Goal: Information Seeking & Learning: Learn about a topic

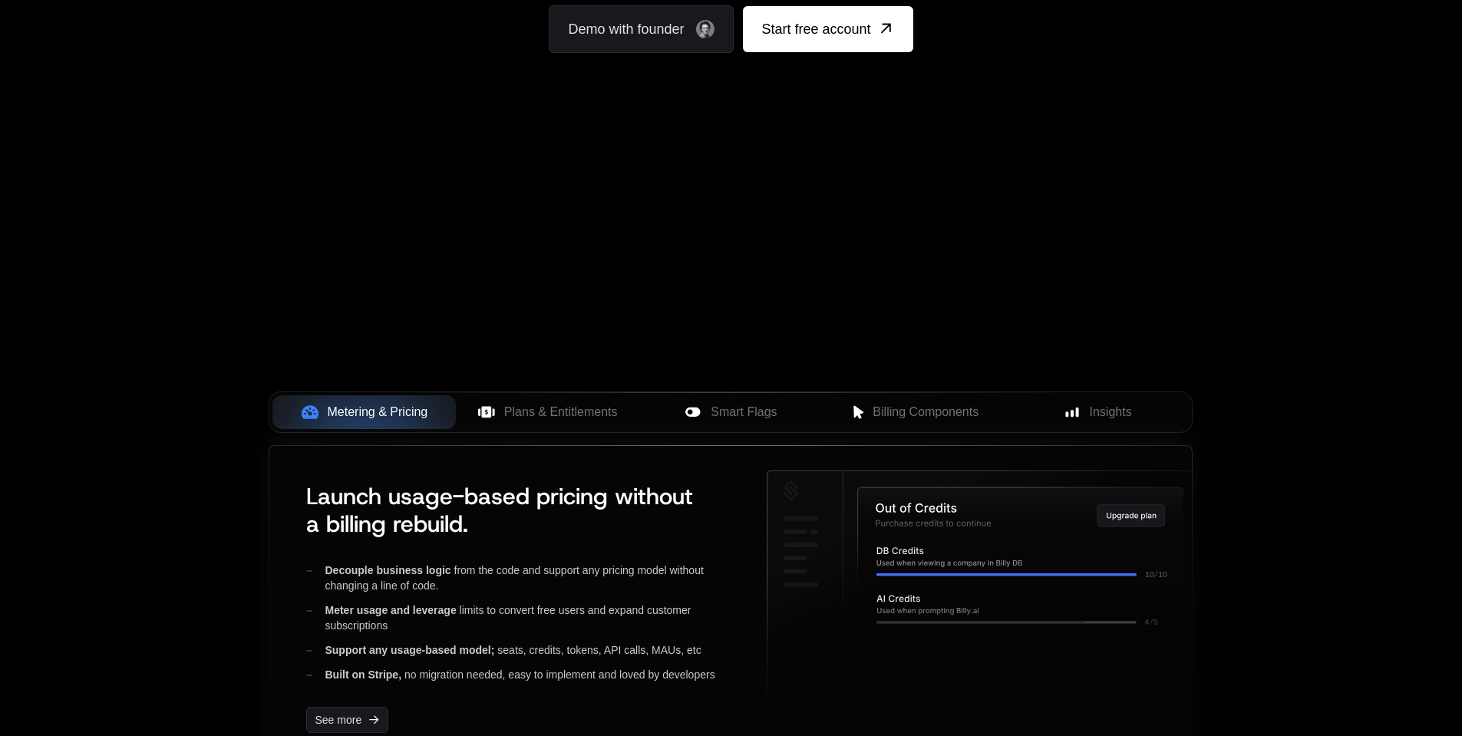
scroll to position [287, 0]
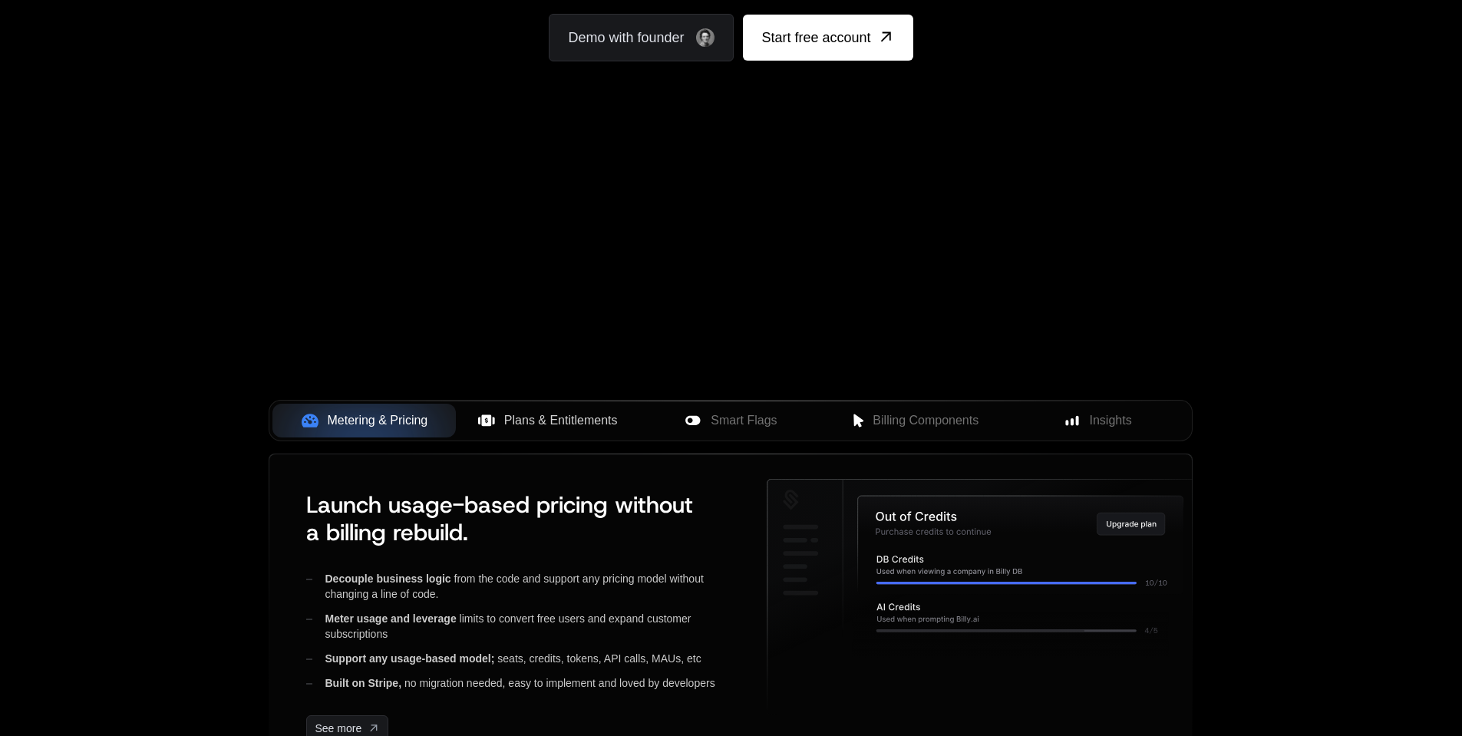
click at [589, 414] on span "Plans & Entitlements" at bounding box center [561, 420] width 114 height 18
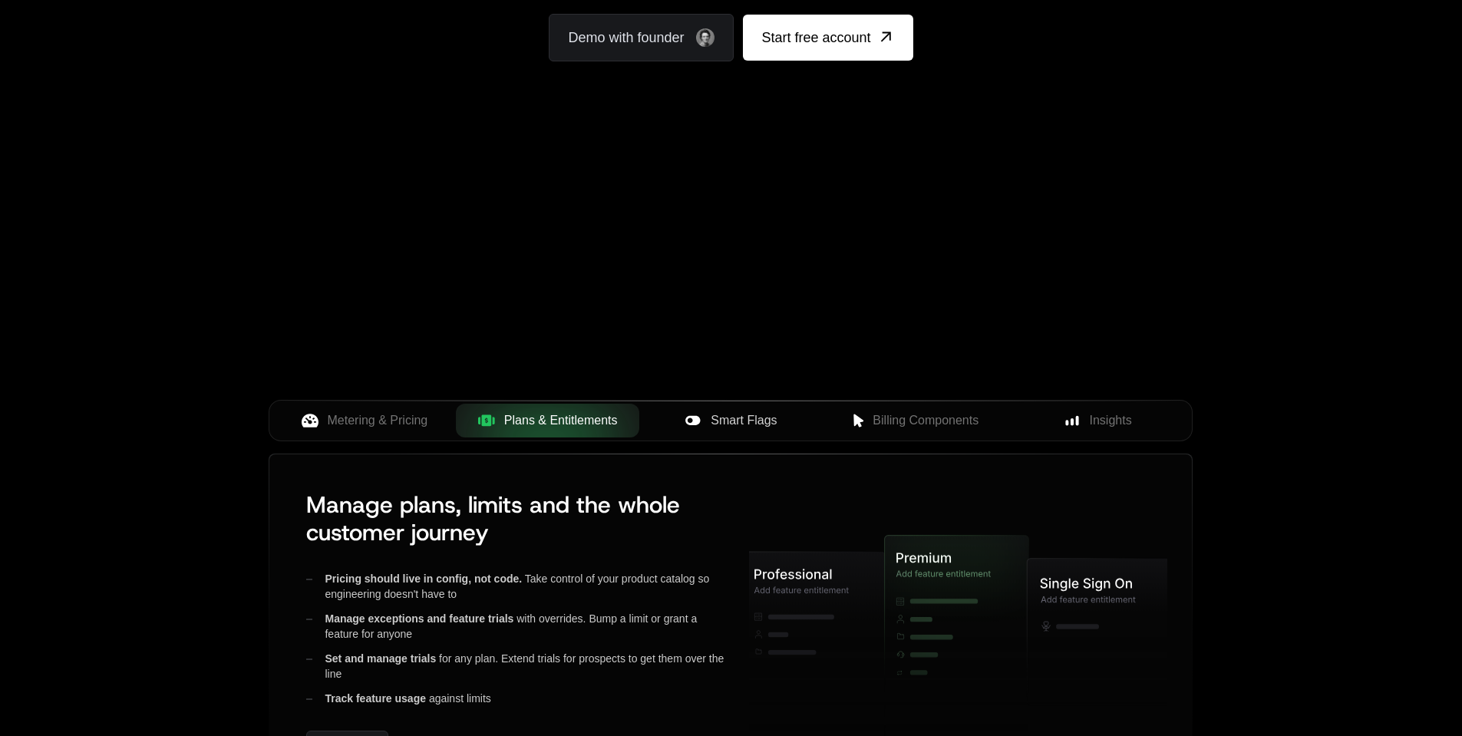
click at [690, 427] on icon at bounding box center [693, 420] width 17 height 17
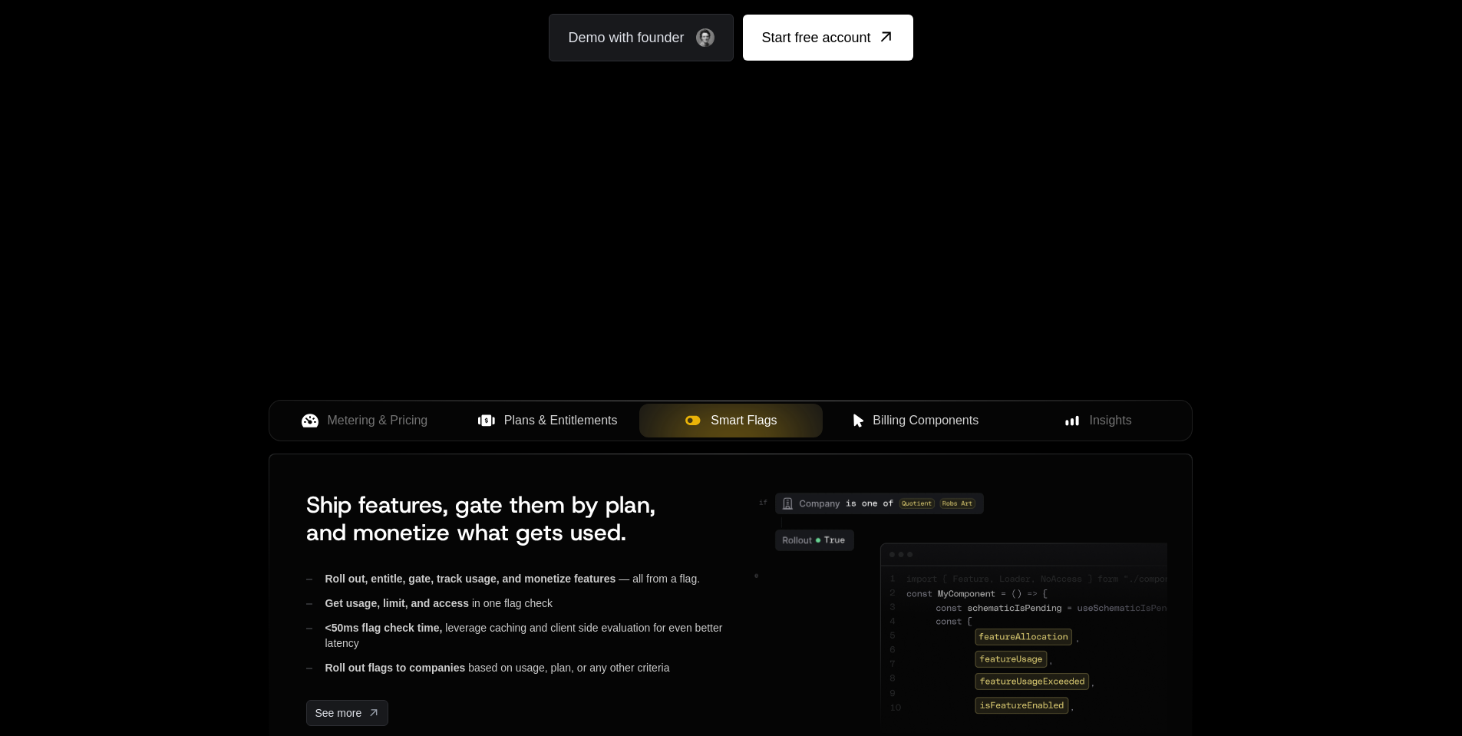
click at [912, 418] on span "Billing Components" at bounding box center [926, 420] width 106 height 18
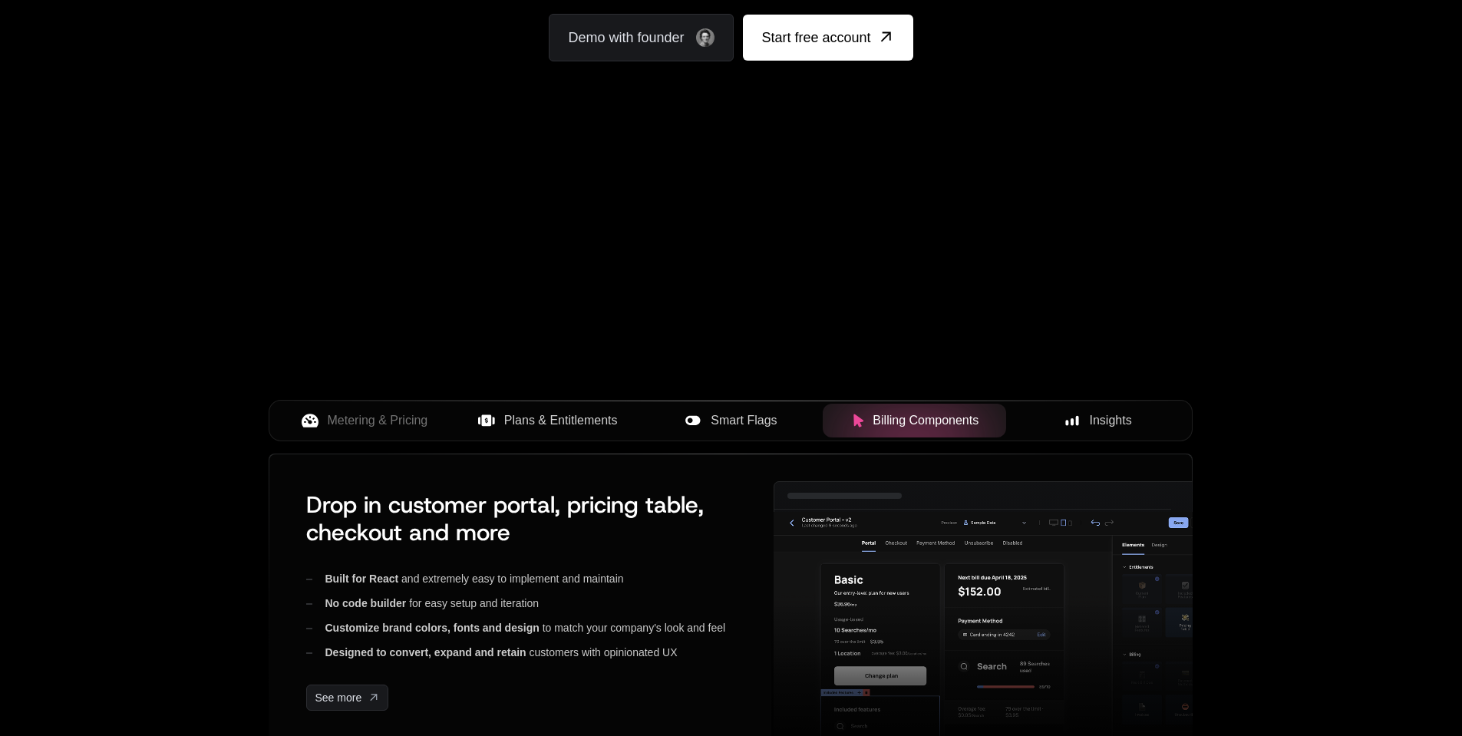
click at [1098, 424] on span "Insights" at bounding box center [1111, 420] width 42 height 18
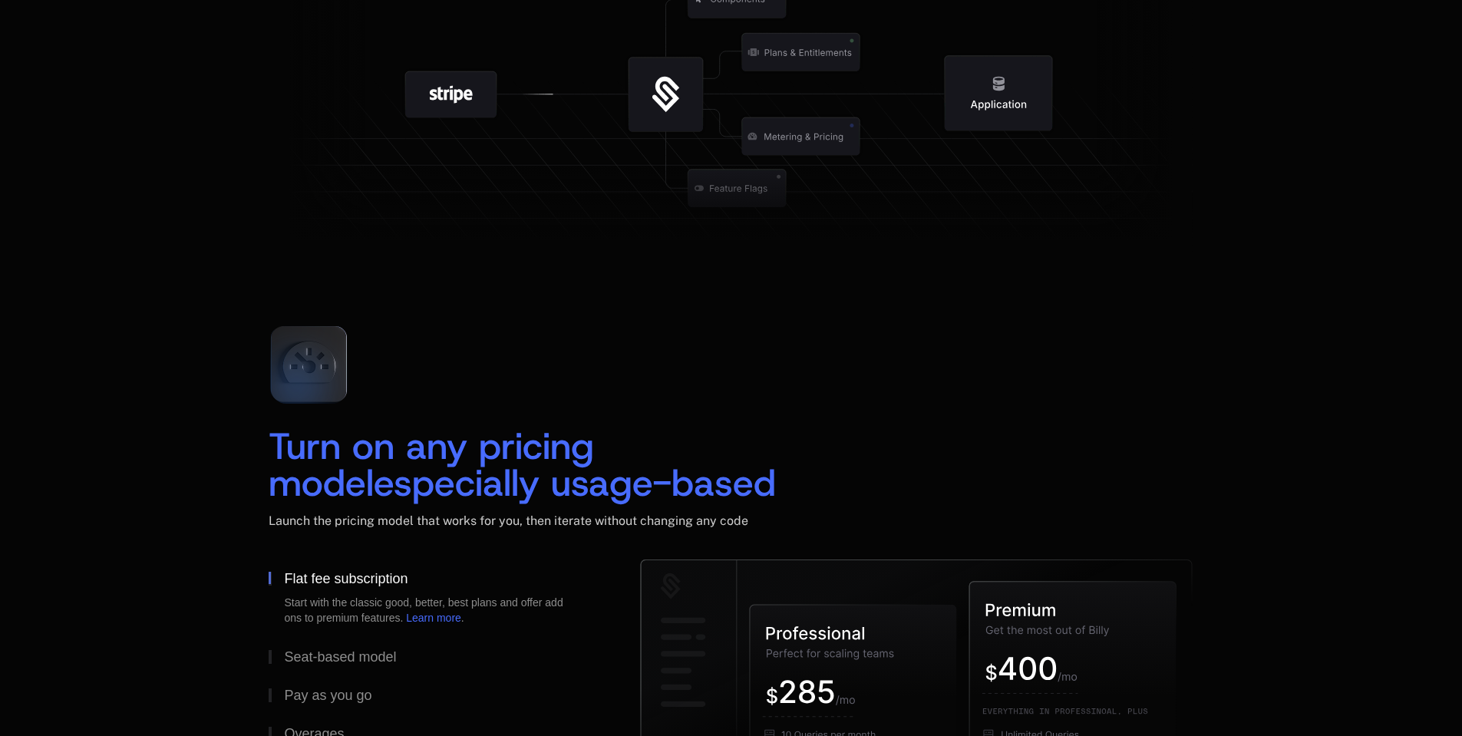
scroll to position [2082, 0]
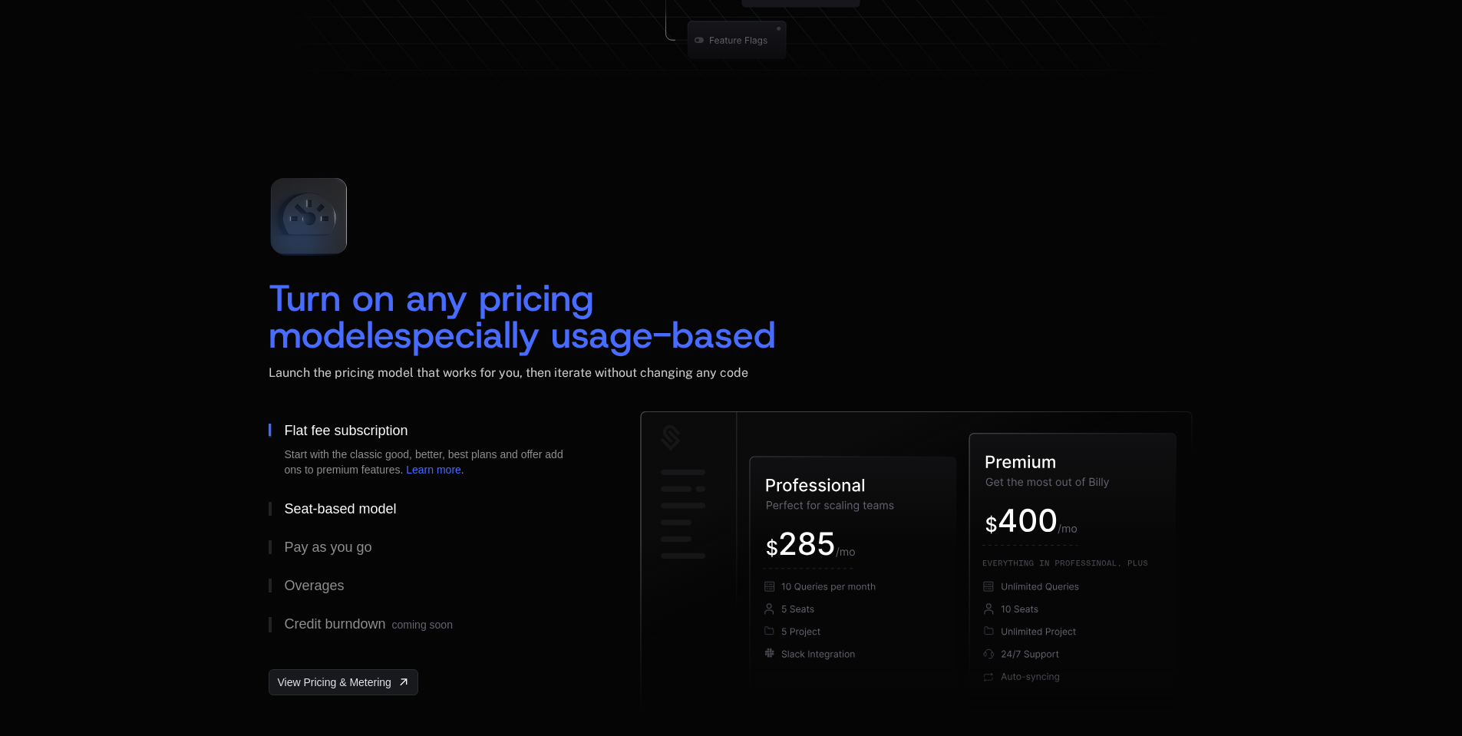
click at [330, 512] on div "Seat-based model" at bounding box center [340, 509] width 112 height 14
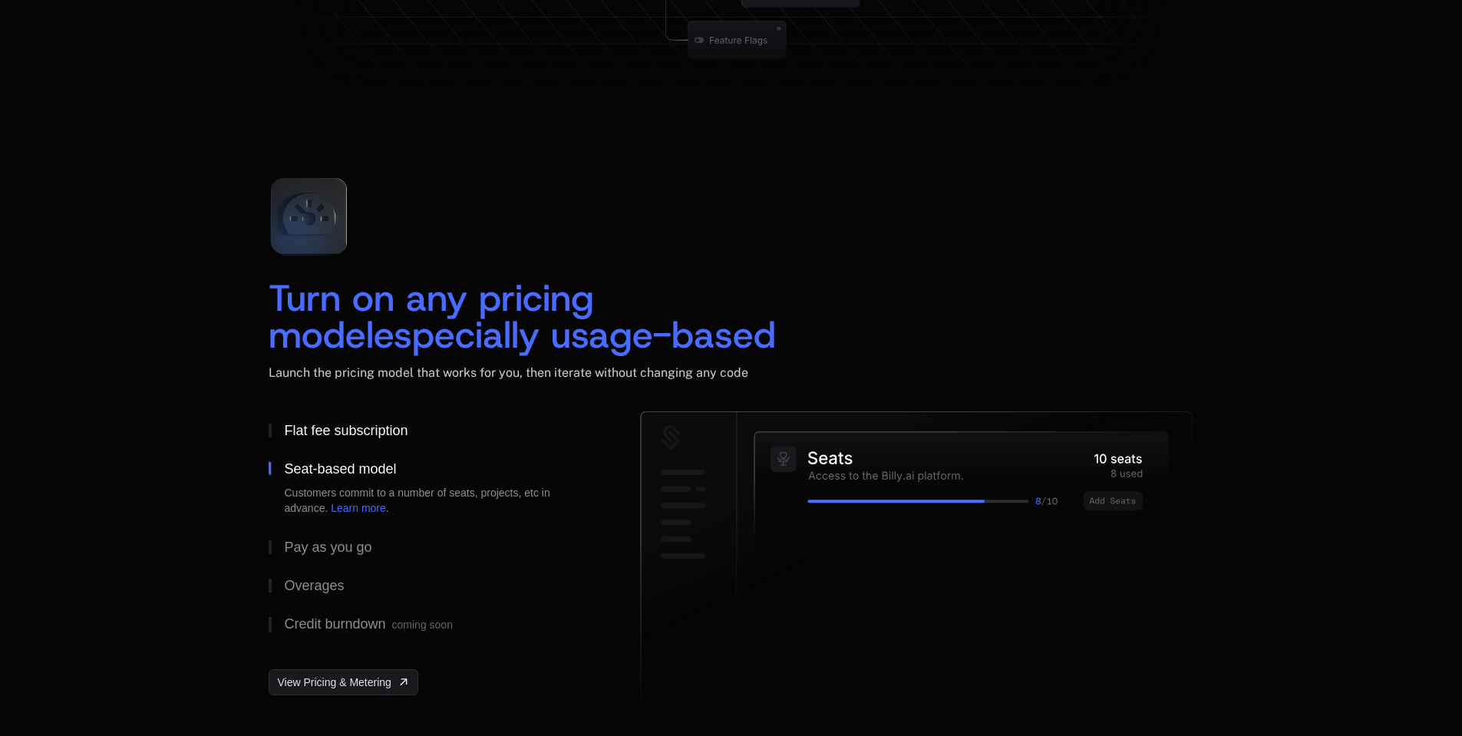
click at [318, 420] on button "Flat fee subscription" at bounding box center [430, 430] width 322 height 38
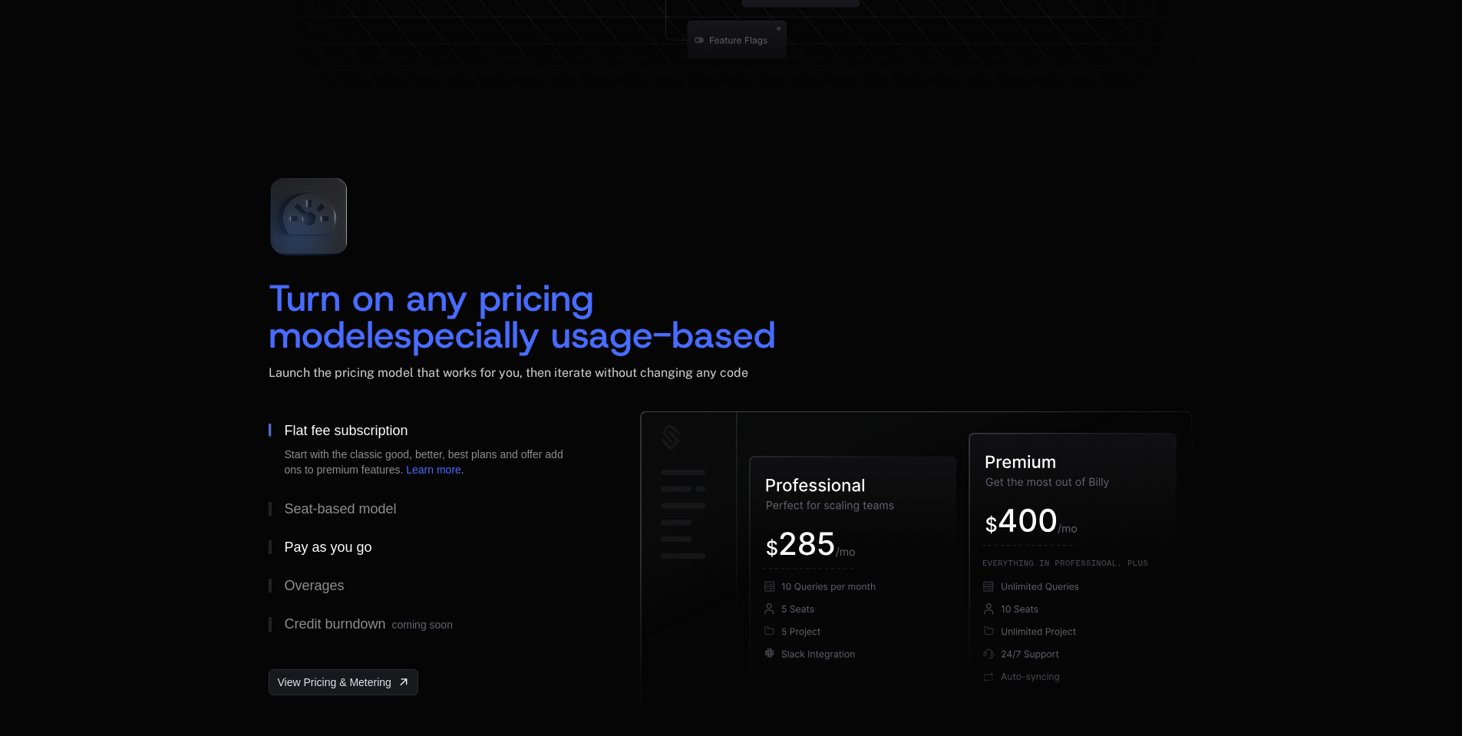
click at [328, 539] on button "Pay as you go" at bounding box center [430, 547] width 322 height 38
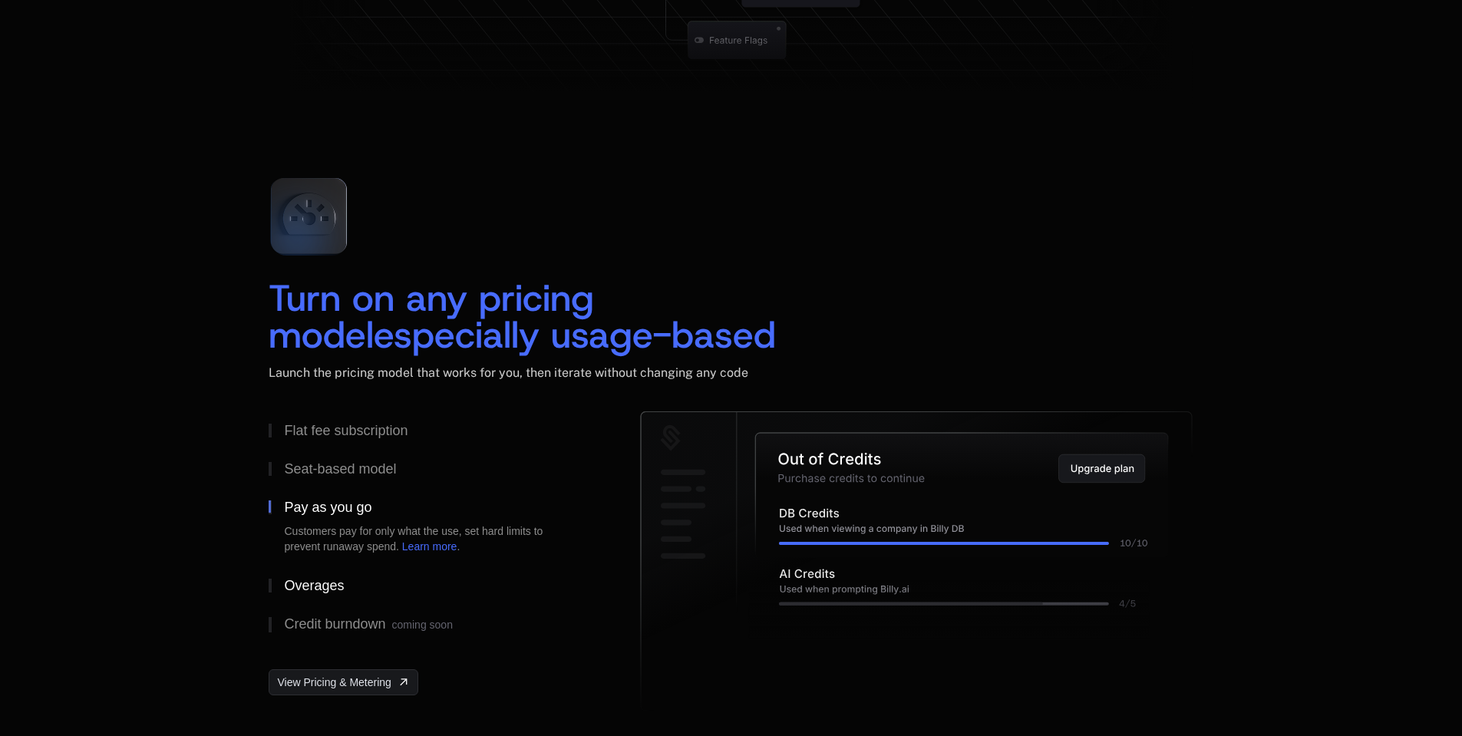
click at [328, 598] on button "Overages" at bounding box center [430, 585] width 322 height 38
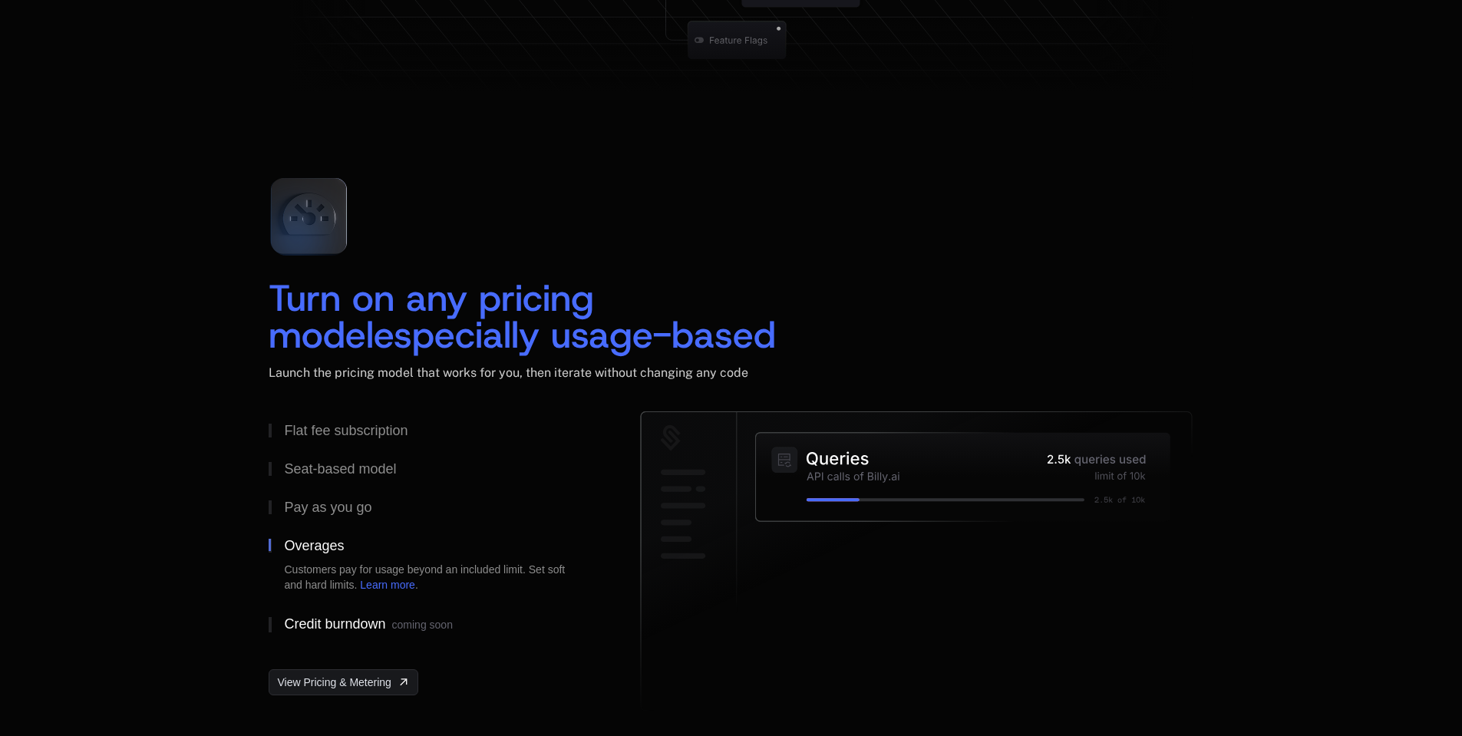
click at [328, 617] on div "Credit burndown coming soon" at bounding box center [368, 624] width 168 height 15
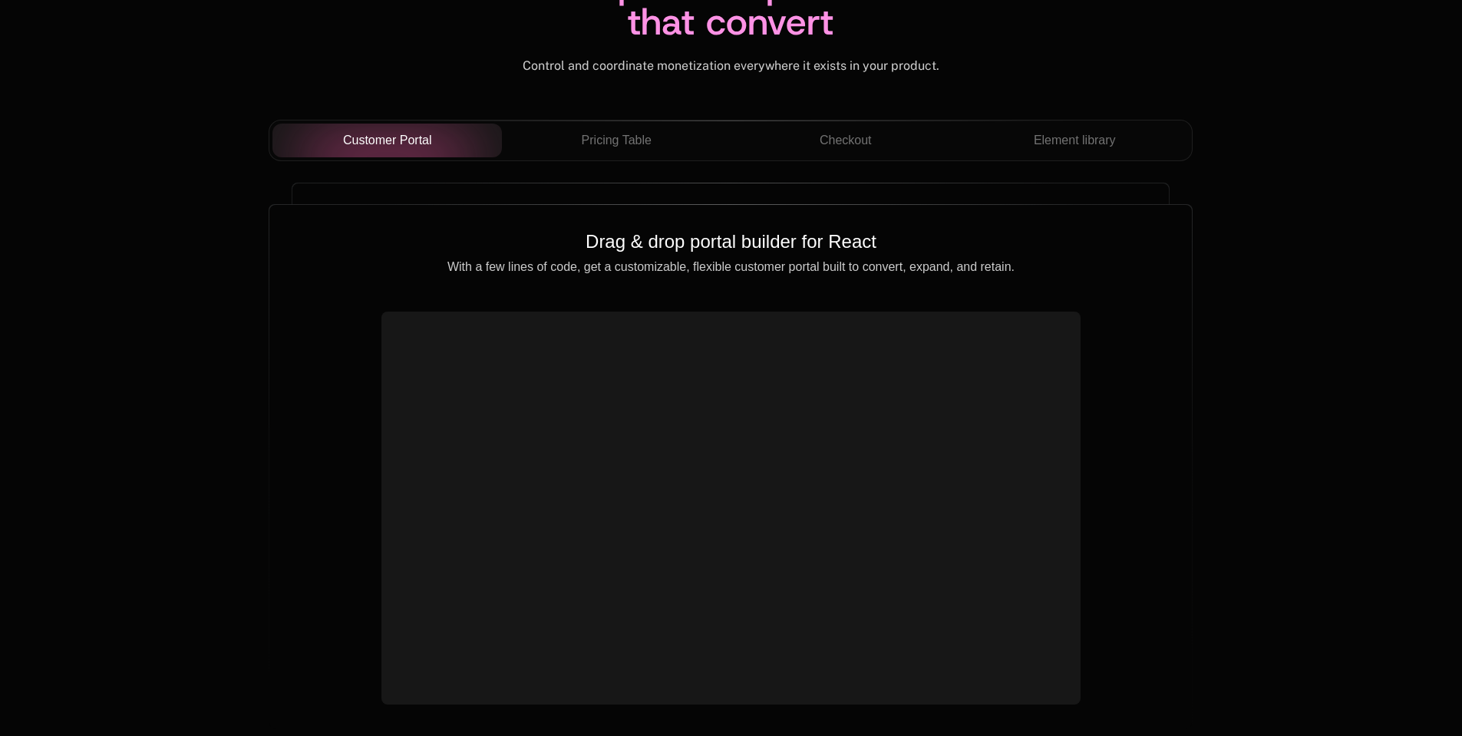
scroll to position [5437, 0]
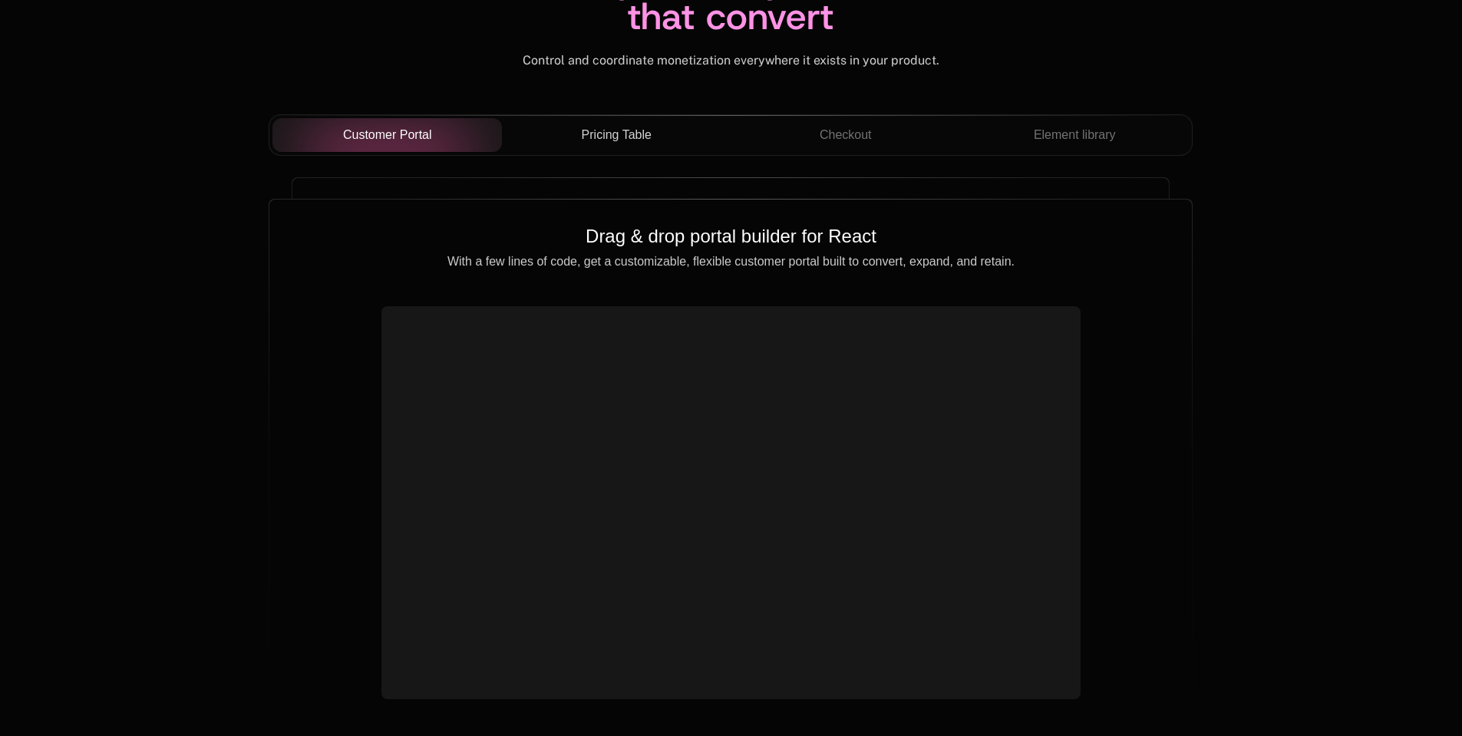
click at [590, 136] on span "Pricing Table" at bounding box center [617, 135] width 70 height 18
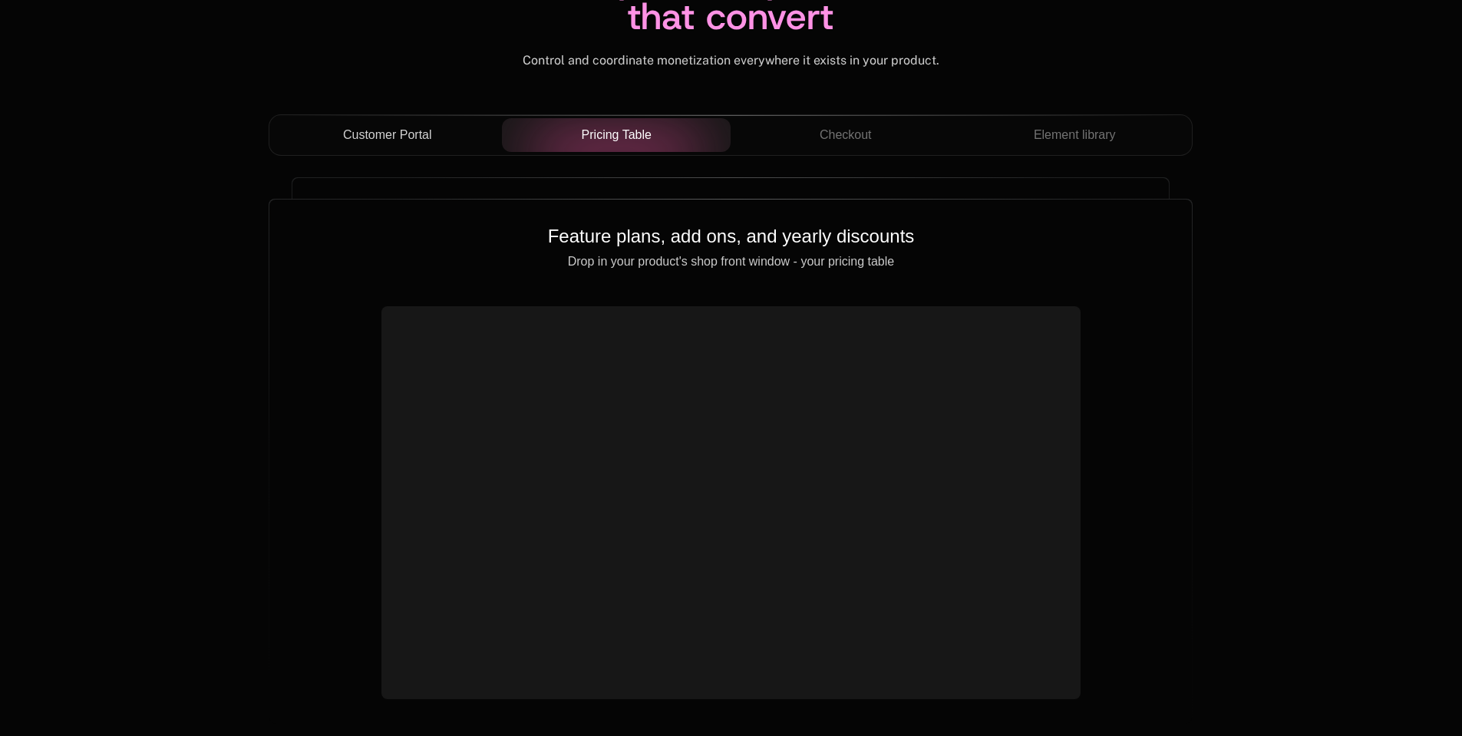
click at [358, 126] on span "Customer Portal" at bounding box center [387, 135] width 89 height 18
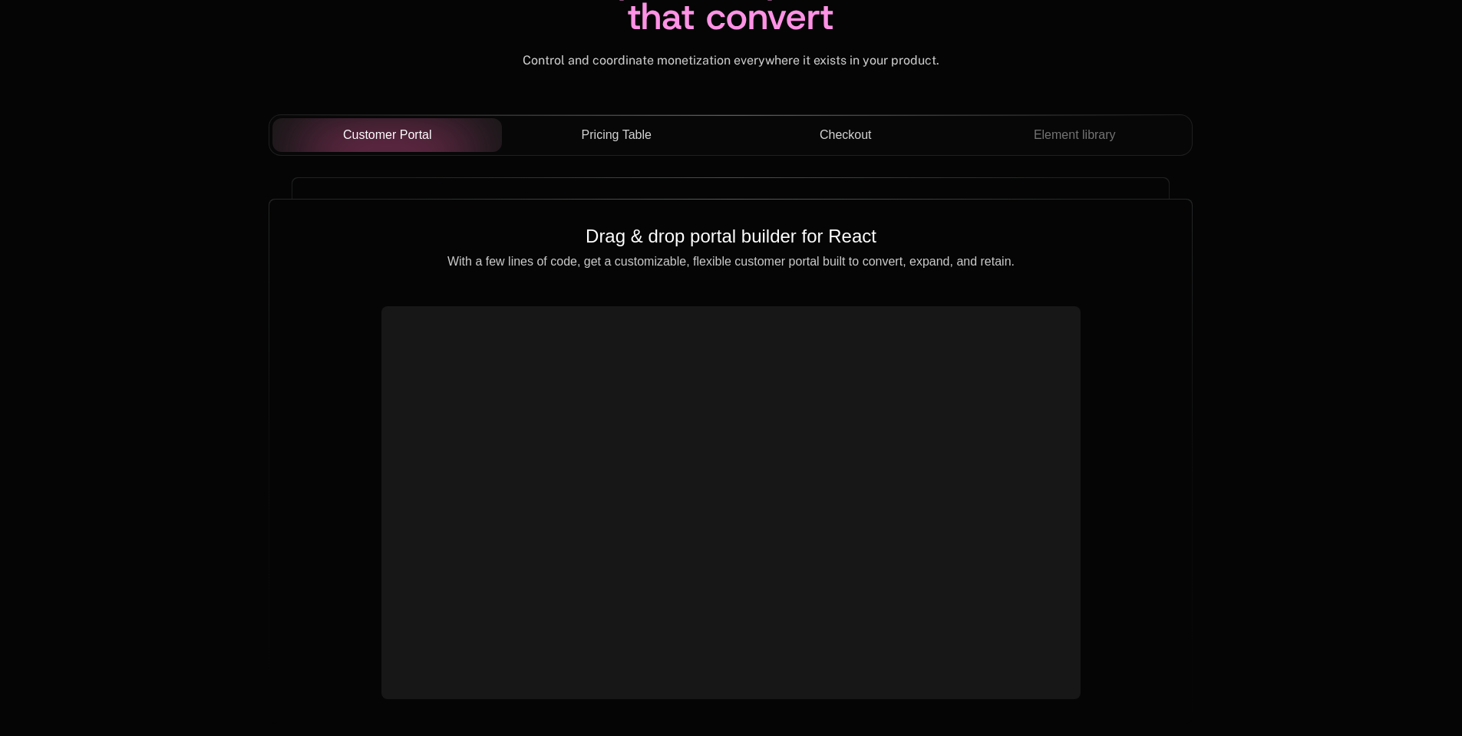
click at [843, 140] on span "Checkout" at bounding box center [846, 135] width 52 height 18
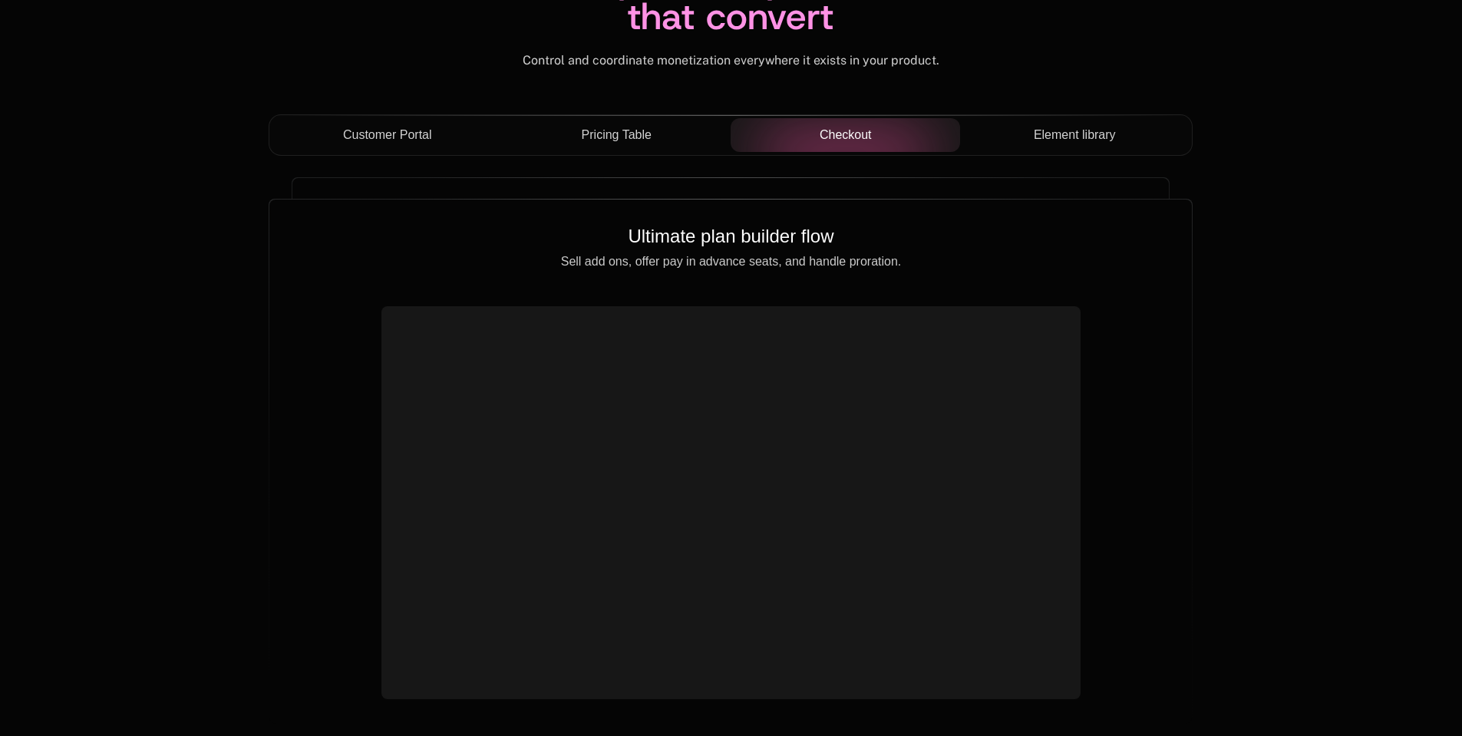
click at [1021, 137] on div "Element library" at bounding box center [1074, 135] width 205 height 18
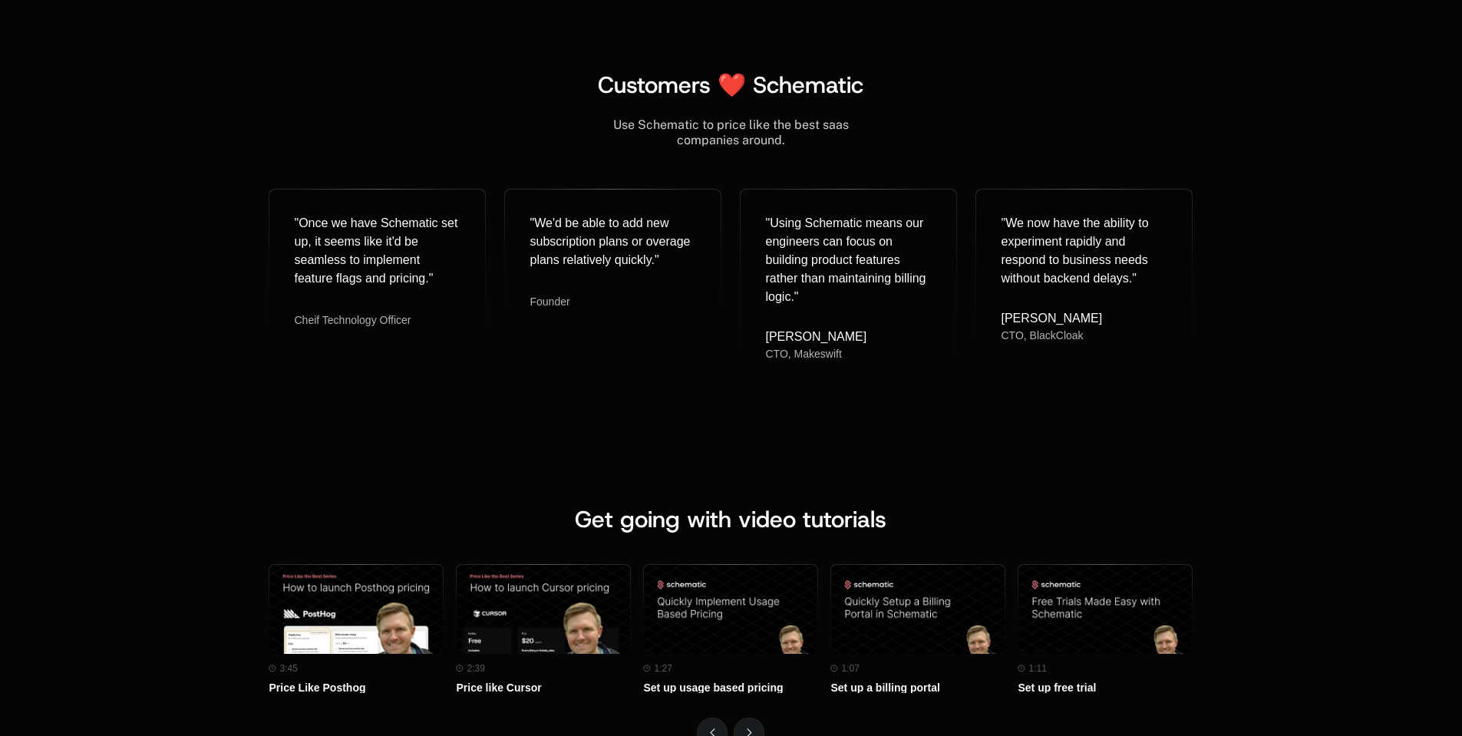
scroll to position [6377, 0]
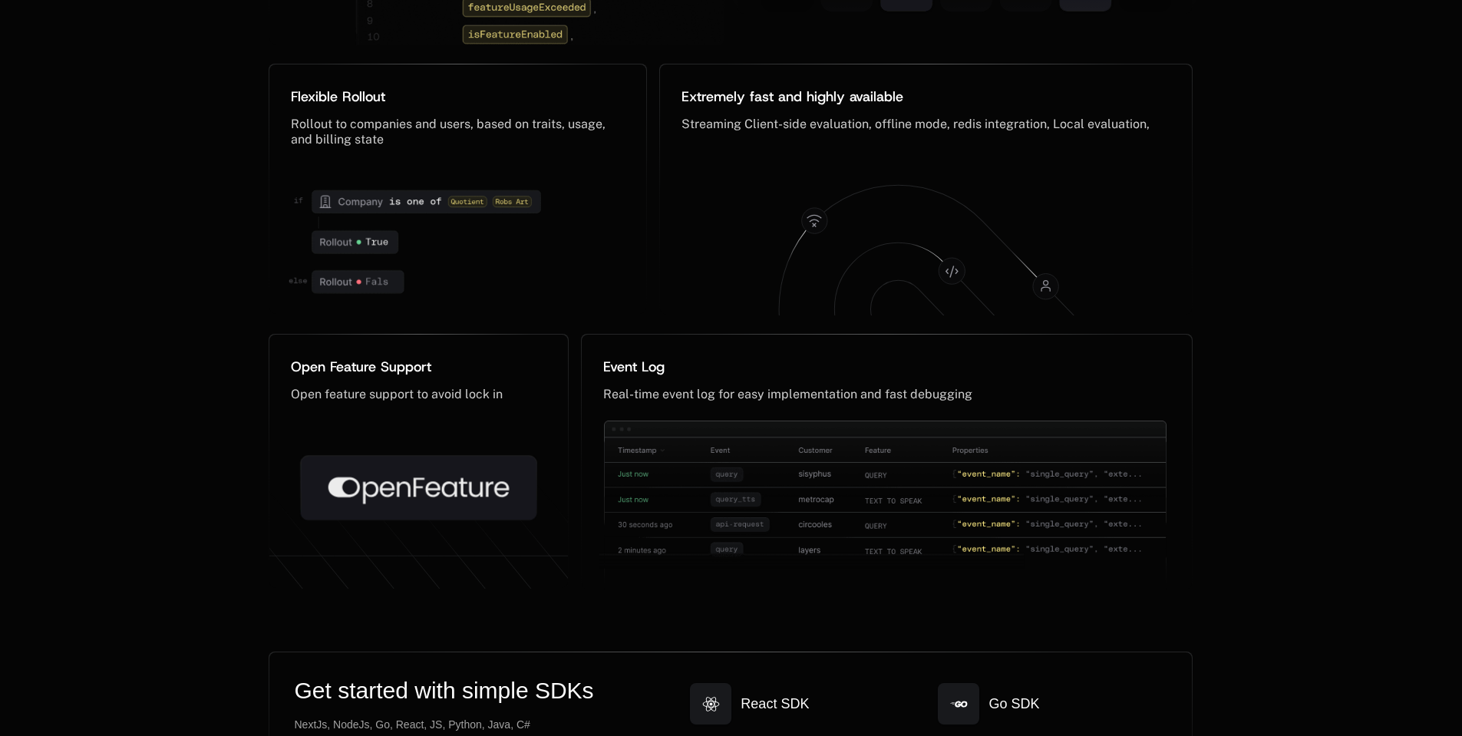
scroll to position [7651, 0]
